Goal: Check status: Check status

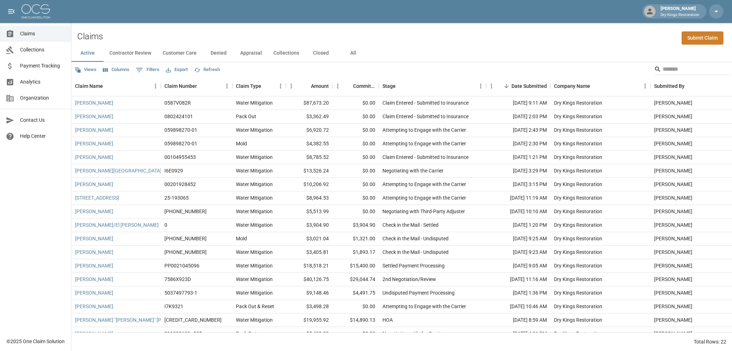
click at [31, 63] on span "Payment Tracking" at bounding box center [42, 66] width 45 height 8
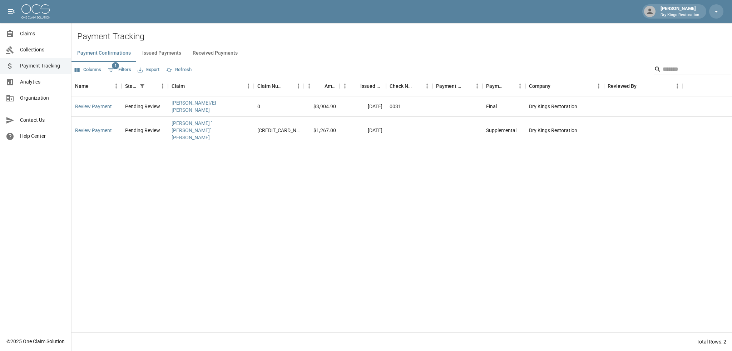
click at [203, 53] on button "Received Payments" at bounding box center [215, 53] width 56 height 17
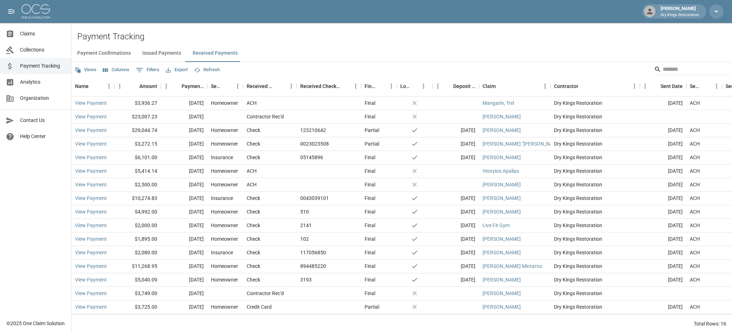
click at [42, 82] on span "Analytics" at bounding box center [42, 82] width 45 height 8
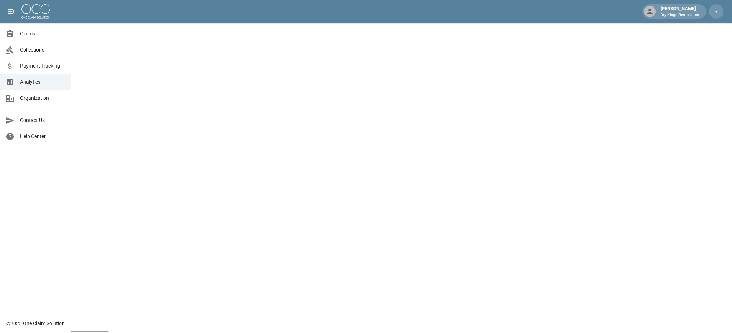
click at [40, 34] on span "Claims" at bounding box center [42, 34] width 45 height 8
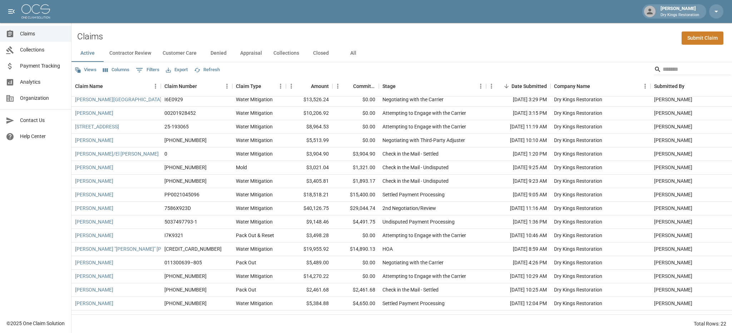
scroll to position [87, 0]
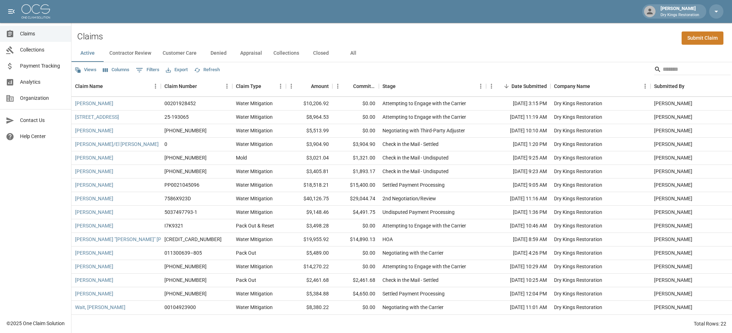
click at [355, 54] on button "All" at bounding box center [353, 53] width 32 height 17
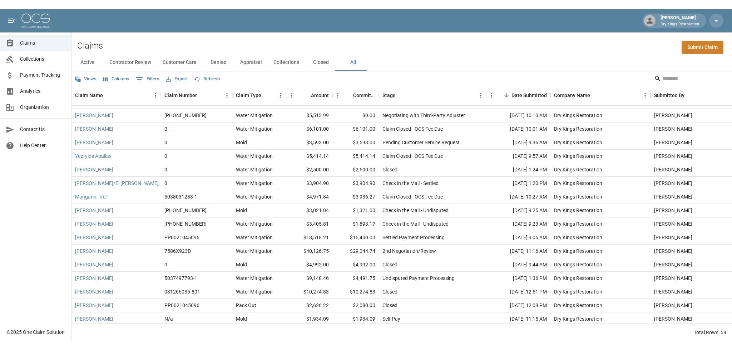
scroll to position [322, 0]
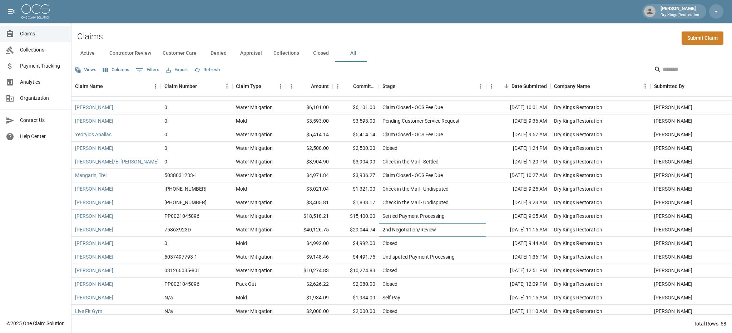
click at [394, 229] on div "2nd Negotiation/Review" at bounding box center [410, 229] width 54 height 7
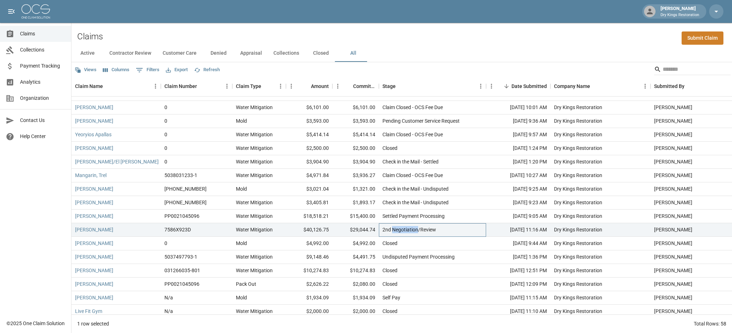
click at [394, 228] on div "2nd Negotiation/Review" at bounding box center [410, 229] width 54 height 7
click at [395, 228] on div "2nd Negotiation/Review" at bounding box center [410, 229] width 54 height 7
drag, startPoint x: 438, startPoint y: 229, endPoint x: 311, endPoint y: 234, distance: 126.3
click at [311, 234] on div "Milner, Ellen 7586X923D Water Mitigation $40,126.75 $29,044.74 2nd Negotiation/…" at bounding box center [405, 230] width 669 height 14
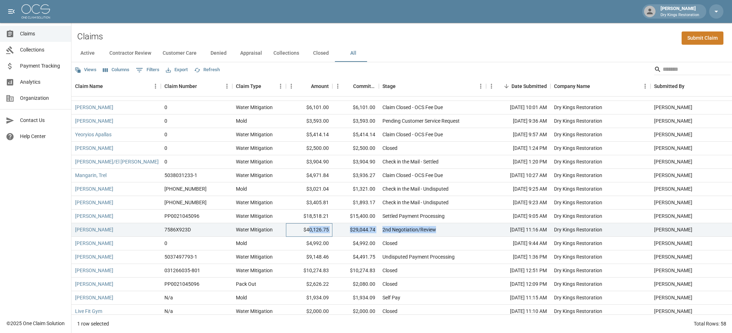
click at [332, 233] on div "$40,126.75" at bounding box center [309, 230] width 46 height 14
drag, startPoint x: 351, startPoint y: 230, endPoint x: 375, endPoint y: 229, distance: 23.6
click at [375, 229] on div "$29,044.74" at bounding box center [355, 230] width 46 height 14
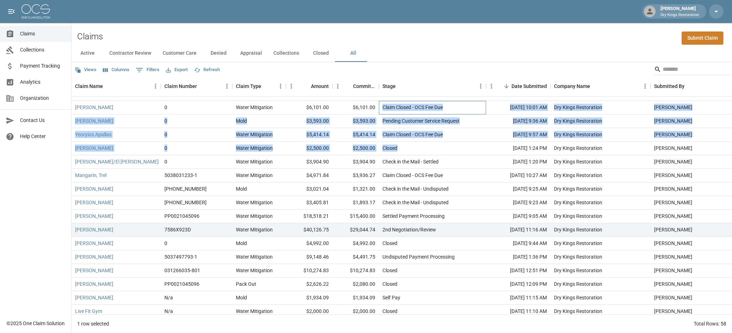
drag, startPoint x: 383, startPoint y: 105, endPoint x: 404, endPoint y: 141, distance: 42.1
click at [404, 141] on div "Malik, Haroon 00201928452 Water Mitigation $10,206.92 $0.00 Attempting to Engag…" at bounding box center [405, 209] width 669 height 299
click at [428, 147] on div "Closed" at bounding box center [432, 149] width 107 height 14
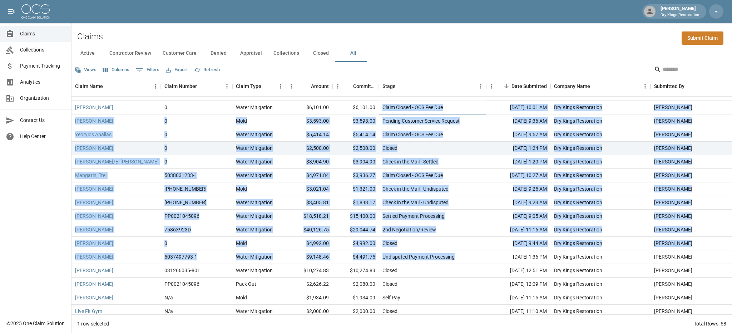
drag, startPoint x: 384, startPoint y: 108, endPoint x: 457, endPoint y: 256, distance: 164.4
click at [457, 256] on div "Malik, Haroon 00201928452 Water Mitigation $10,206.92 $0.00 Attempting to Engag…" at bounding box center [405, 209] width 669 height 299
click at [456, 202] on div "Check in the Mail - Undisputed" at bounding box center [432, 203] width 107 height 14
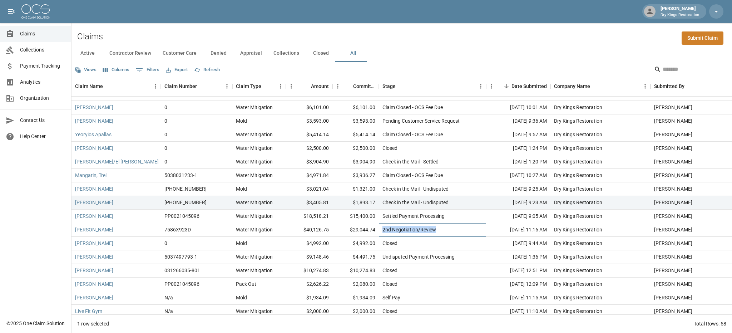
drag, startPoint x: 441, startPoint y: 228, endPoint x: 384, endPoint y: 231, distance: 57.6
click at [384, 231] on div "2nd Negotiation/Review" at bounding box center [432, 230] width 107 height 14
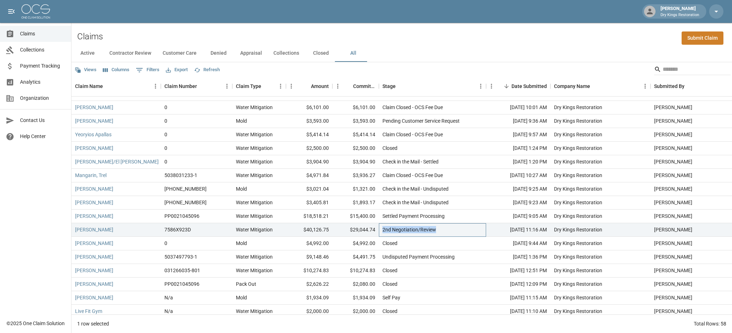
click at [384, 231] on div "2nd Negotiation/Review" at bounding box center [410, 229] width 54 height 7
drag, startPoint x: 408, startPoint y: 257, endPoint x: 383, endPoint y: 258, distance: 25.4
click at [383, 258] on div "Undisputed Payment Processing" at bounding box center [419, 256] width 72 height 7
